Goal: Check status: Check status

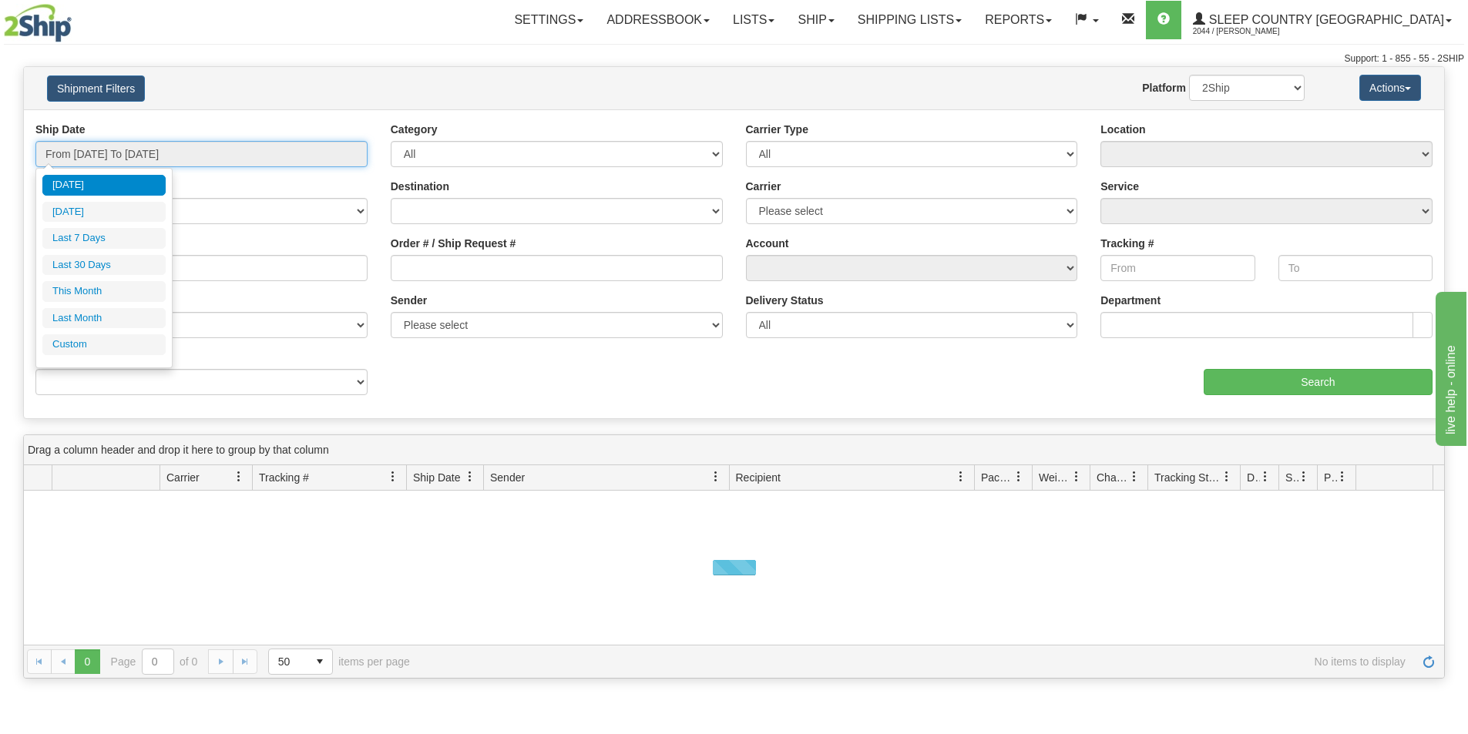
click at [354, 146] on input "From [DATE] To [DATE]" at bounding box center [201, 154] width 332 height 26
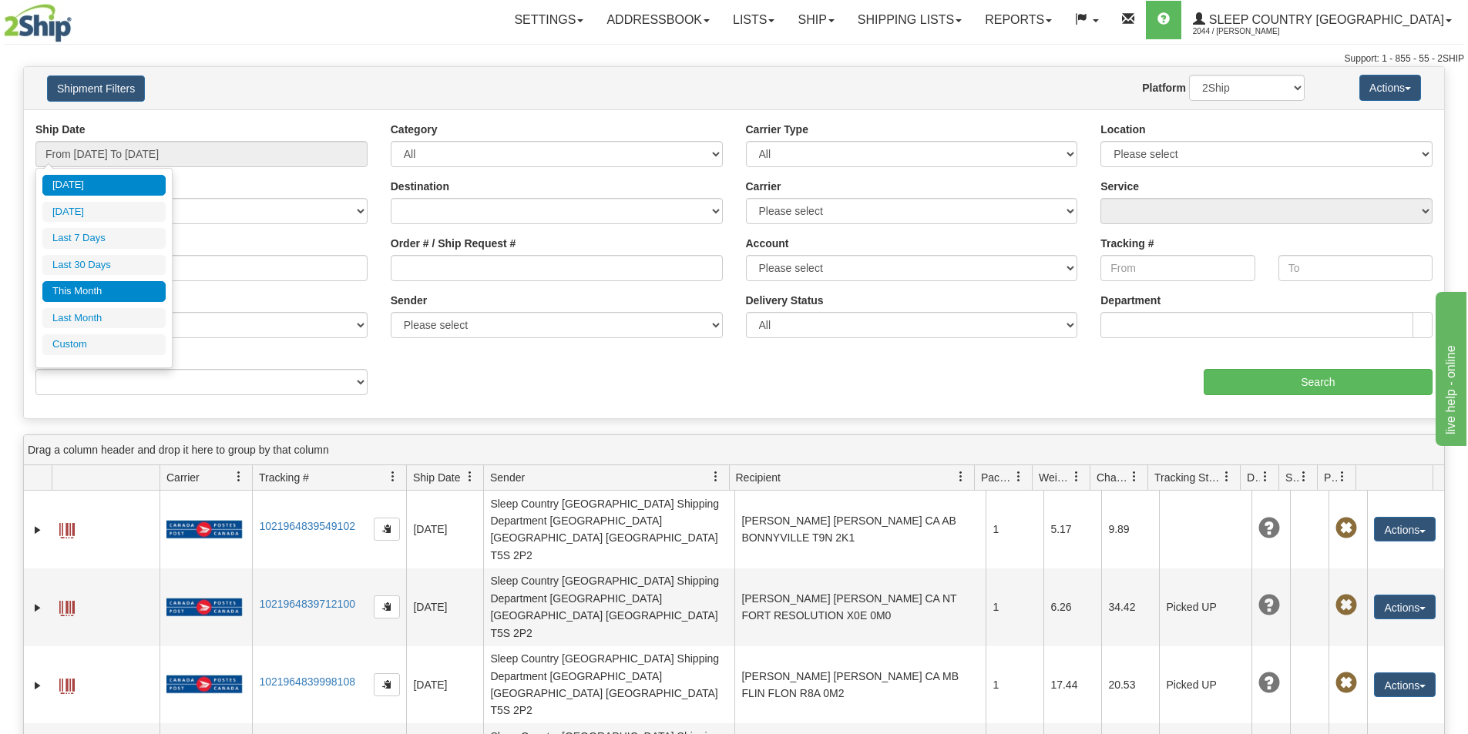
click at [127, 288] on li "This Month" at bounding box center [103, 291] width 123 height 21
type input "From [DATE] To [DATE]"
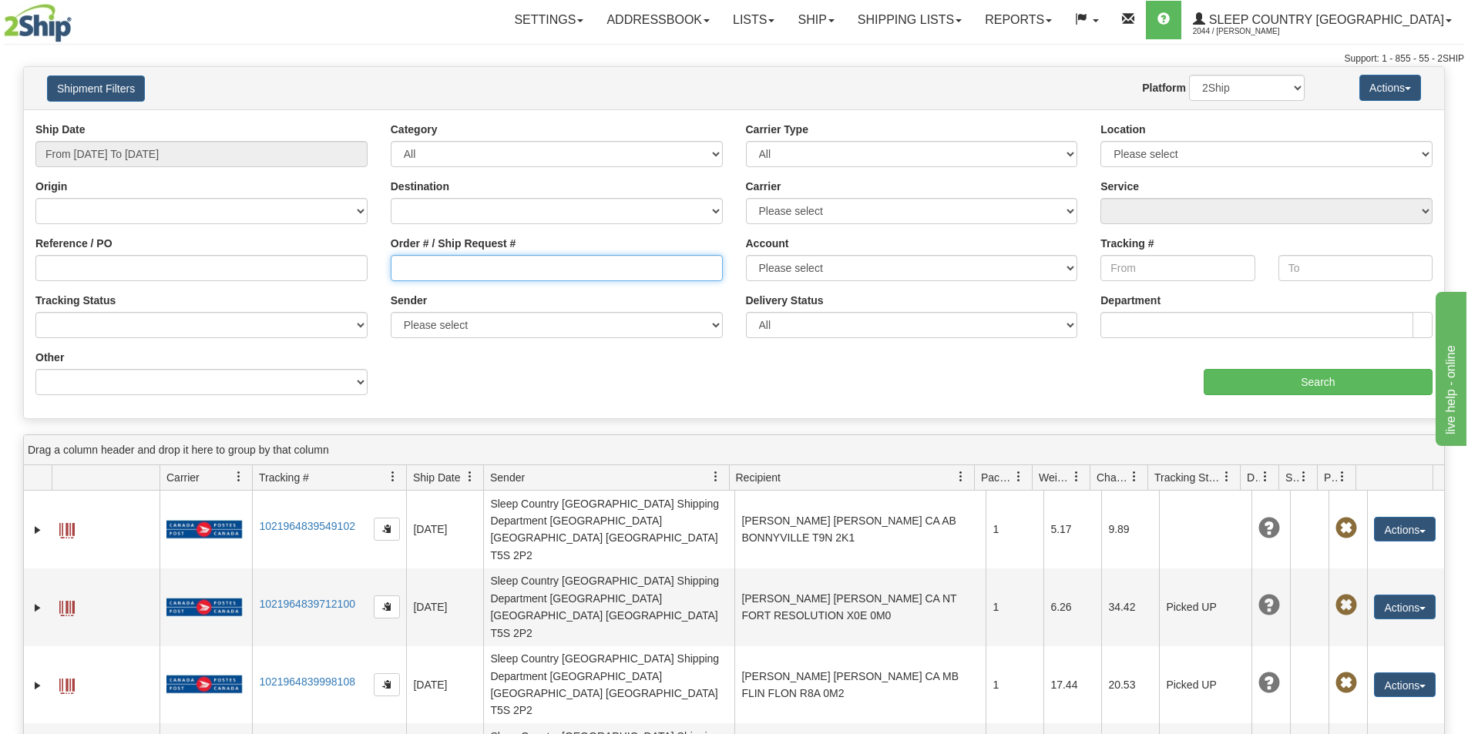
click at [392, 266] on input "Order # / Ship Request #" at bounding box center [557, 268] width 332 height 26
paste input "9000H951873"
type input "9000H951873"
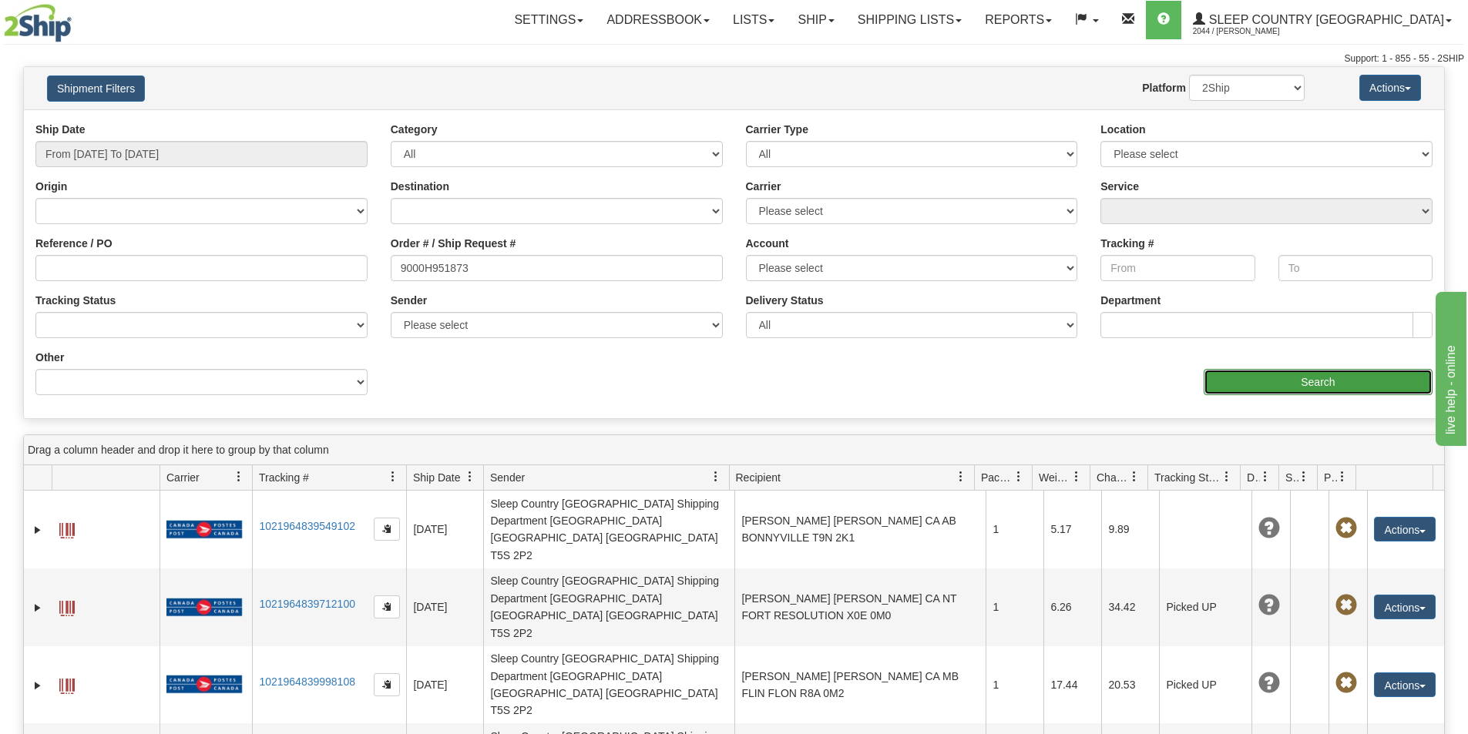
click at [1248, 382] on input "Search" at bounding box center [1318, 382] width 229 height 26
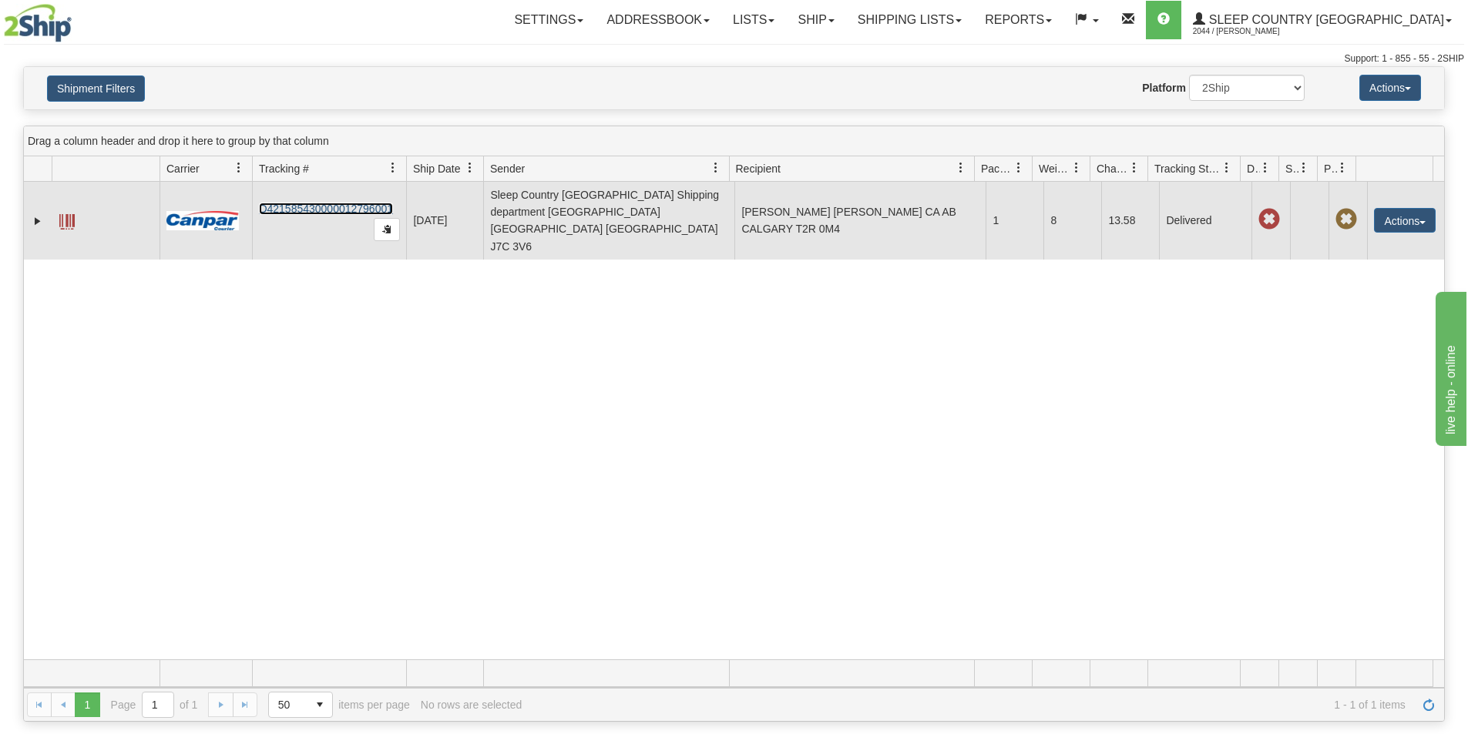
click at [345, 203] on link "D421585430000012796001" at bounding box center [326, 209] width 134 height 12
